Goal: Information Seeking & Learning: Learn about a topic

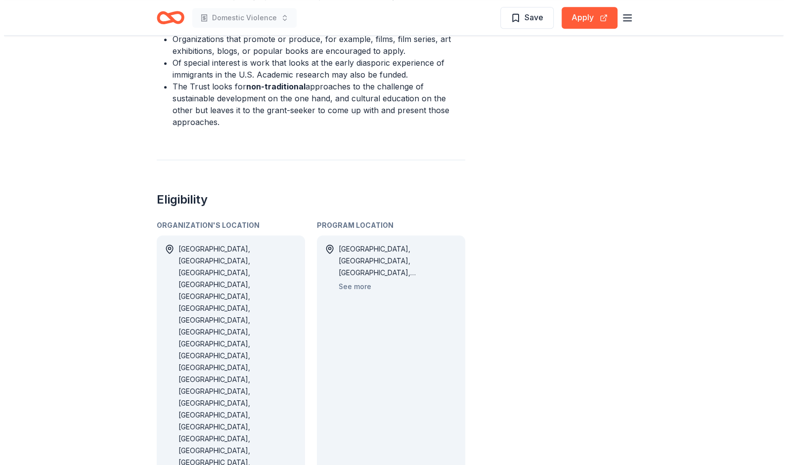
scroll to position [691, 0]
click at [353, 279] on button "See more" at bounding box center [351, 285] width 33 height 12
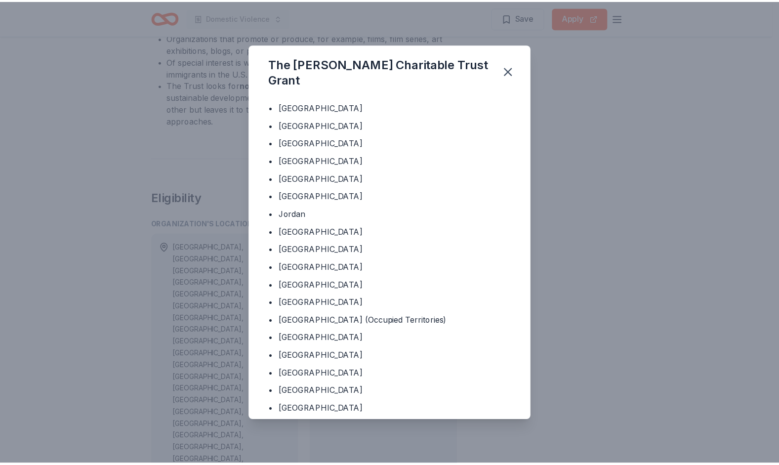
scroll to position [28, 0]
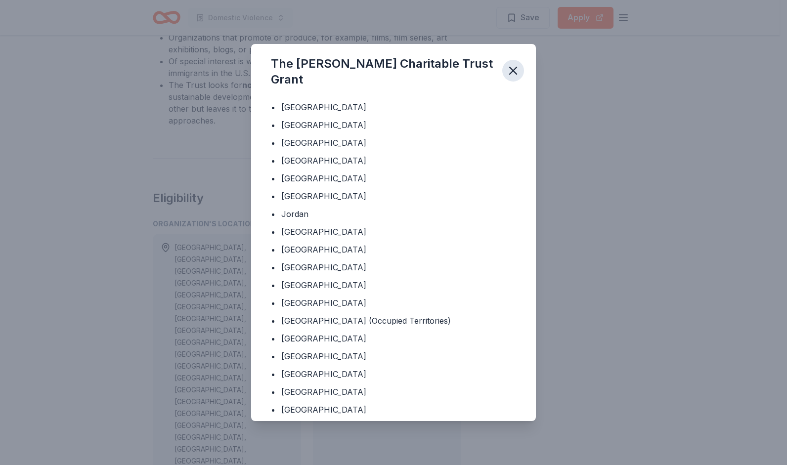
click at [515, 70] on icon "button" at bounding box center [513, 71] width 14 height 14
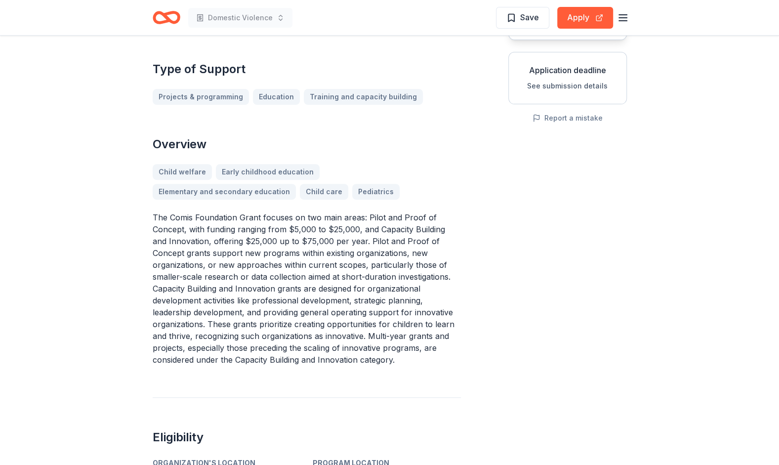
scroll to position [158, 0]
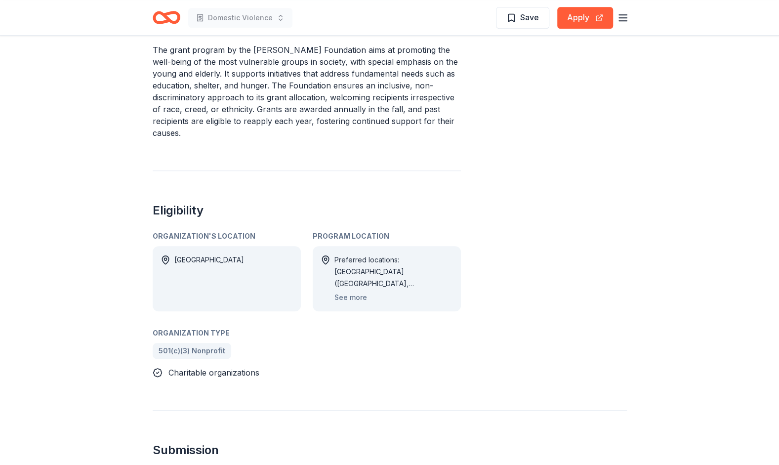
scroll to position [367, 0]
click at [352, 296] on button "See more" at bounding box center [351, 297] width 33 height 12
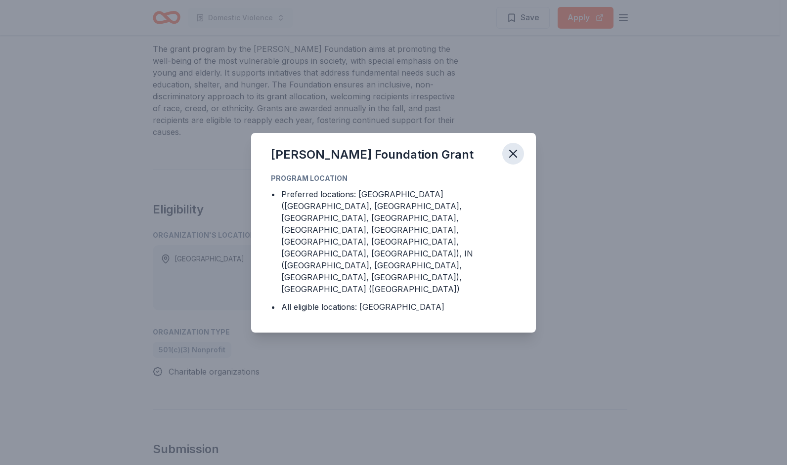
click at [510, 161] on icon "button" at bounding box center [513, 154] width 14 height 14
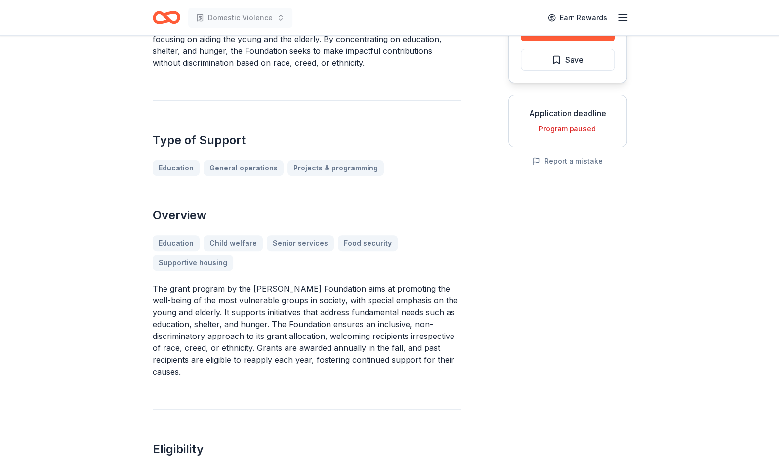
scroll to position [0, 0]
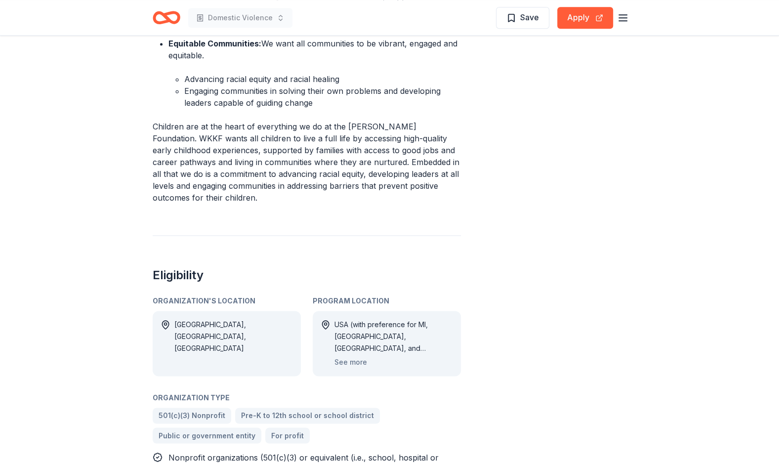
scroll to position [762, 0]
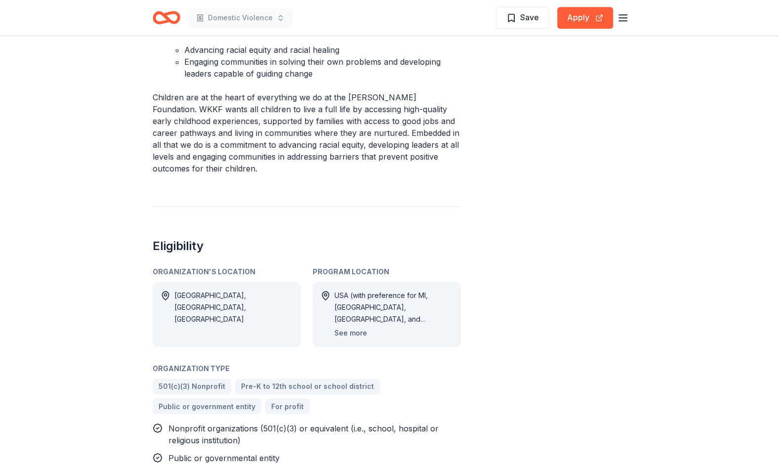
click at [360, 327] on button "See more" at bounding box center [351, 333] width 33 height 12
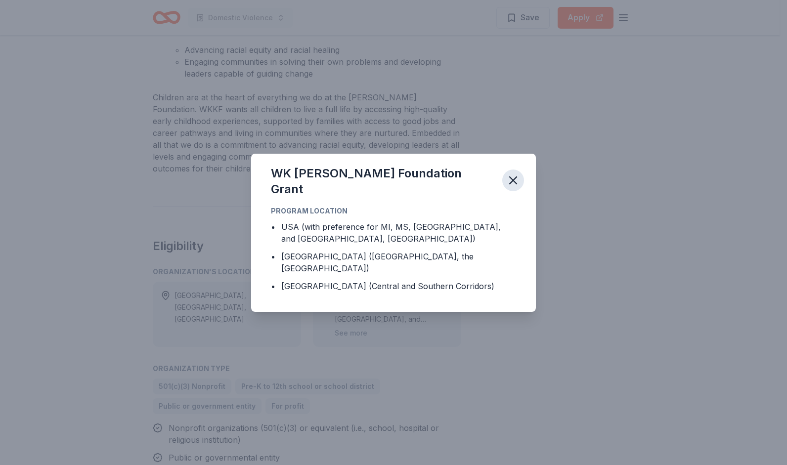
click at [514, 191] on button "button" at bounding box center [513, 181] width 22 height 22
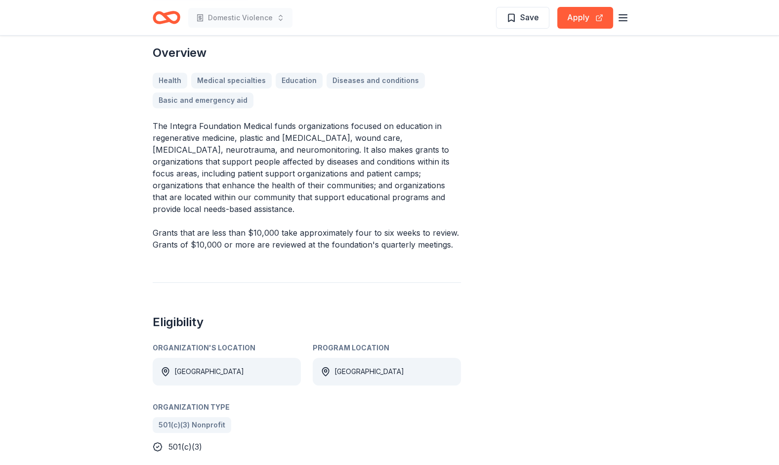
scroll to position [245, 0]
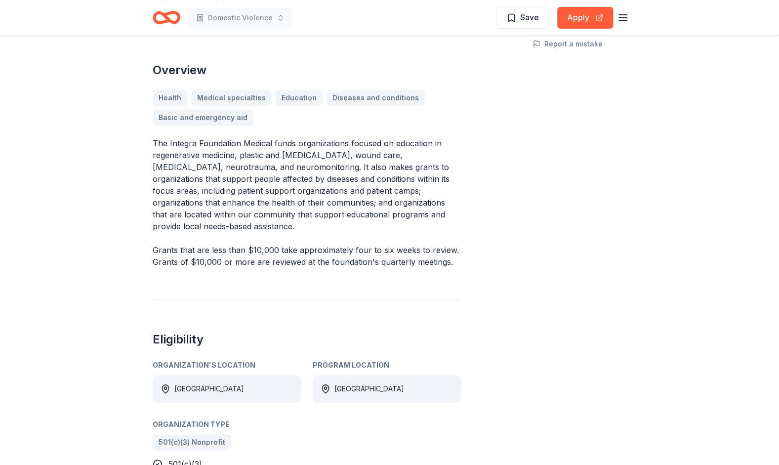
drag, startPoint x: 707, startPoint y: 38, endPoint x: 679, endPoint y: 12, distance: 38.1
